Goal: Task Accomplishment & Management: Manage account settings

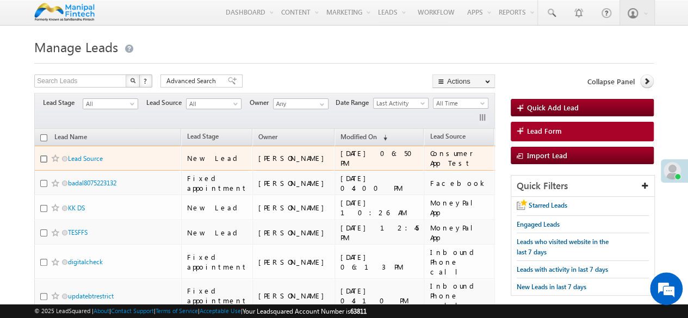
click at [44, 157] on input "checkbox" at bounding box center [43, 159] width 7 height 7
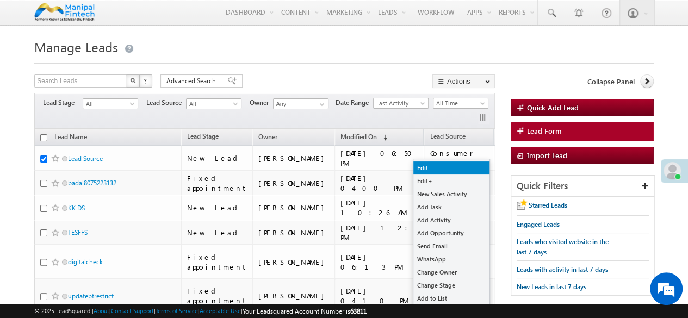
click at [443, 170] on link "Edit" at bounding box center [451, 168] width 76 height 13
checkbox input "true"
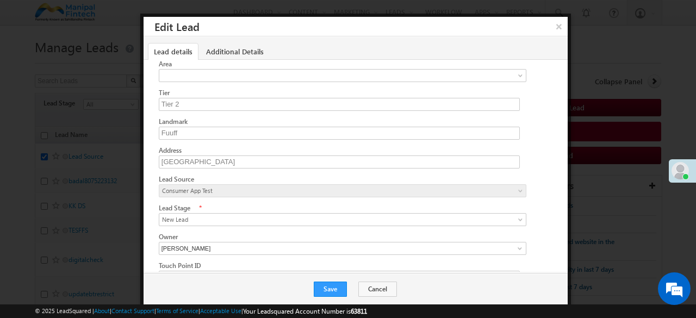
scroll to position [279, 0]
click at [207, 185] on span "Consumer App Test" at bounding box center [334, 190] width 350 height 10
click at [231, 185] on span "Consumer App Test" at bounding box center [334, 190] width 350 height 10
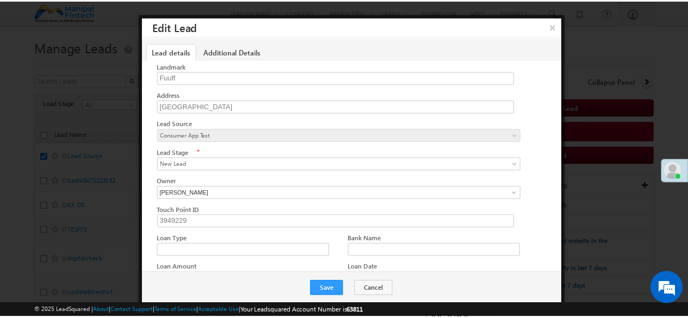
scroll to position [327, 0]
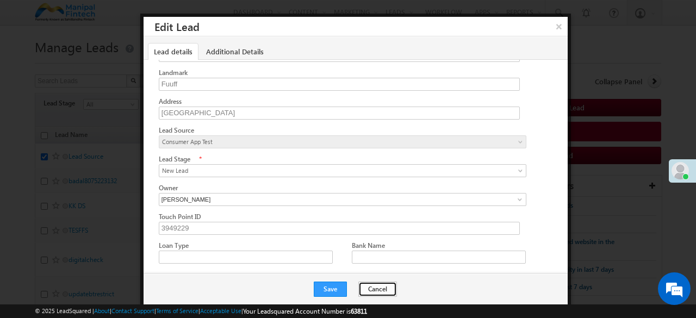
click at [375, 289] on button "Cancel" at bounding box center [377, 289] width 39 height 15
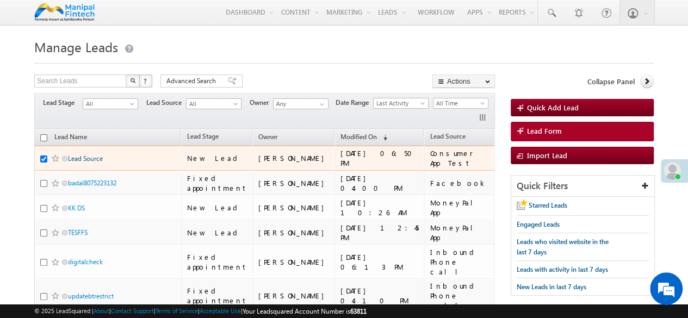
click at [86, 154] on link "Lead Source" at bounding box center [85, 158] width 35 height 8
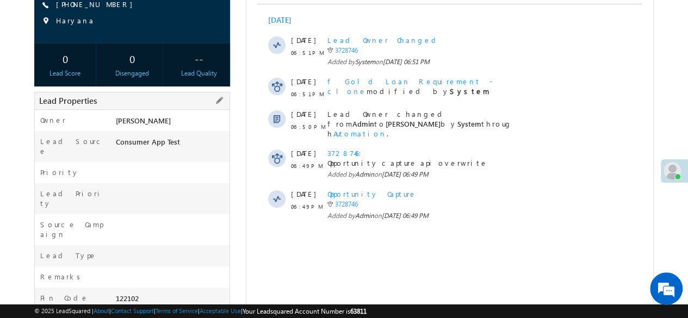
scroll to position [151, 0]
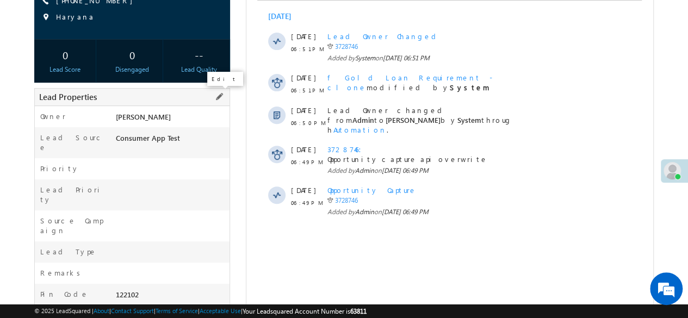
click at [220, 97] on span at bounding box center [219, 97] width 12 height 12
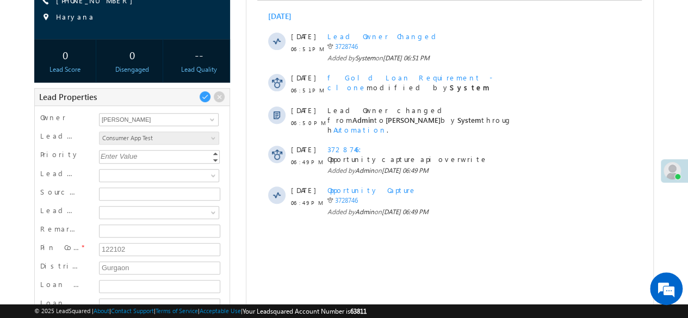
click at [162, 141] on span "Consumer App Test" at bounding box center [158, 138] width 117 height 10
click at [204, 138] on span "Consumer App Test" at bounding box center [158, 138] width 117 height 10
click at [187, 141] on span "Consumer App Test" at bounding box center [158, 138] width 117 height 10
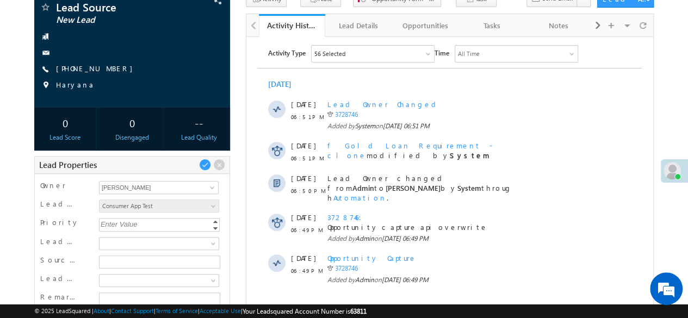
scroll to position [0, 0]
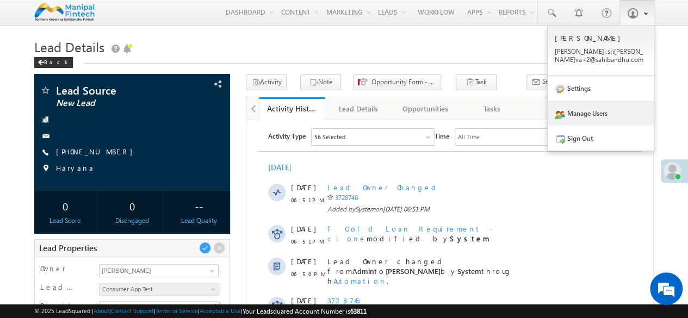
click at [580, 112] on link "Manage Users" at bounding box center [601, 113] width 107 height 25
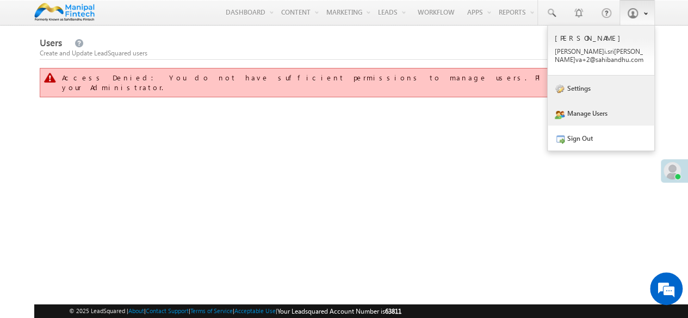
click at [585, 89] on link "Settings" at bounding box center [601, 88] width 107 height 25
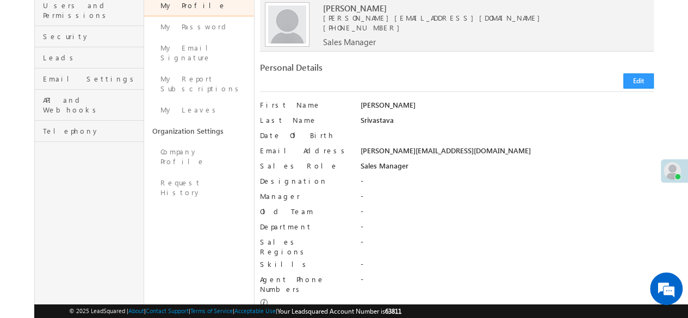
scroll to position [38, 0]
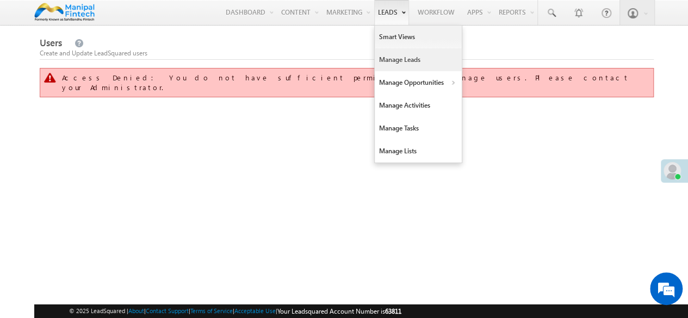
click at [397, 55] on link "Manage Leads" at bounding box center [418, 59] width 87 height 23
